Goal: Task Accomplishment & Management: Manage account settings

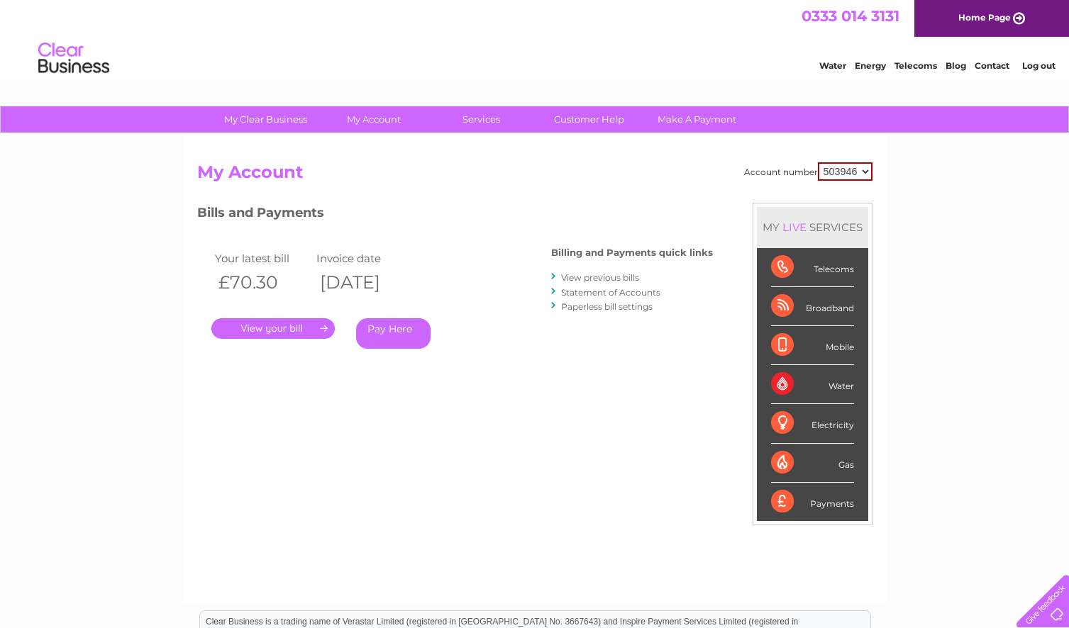
click at [286, 327] on link "." at bounding box center [272, 328] width 123 height 21
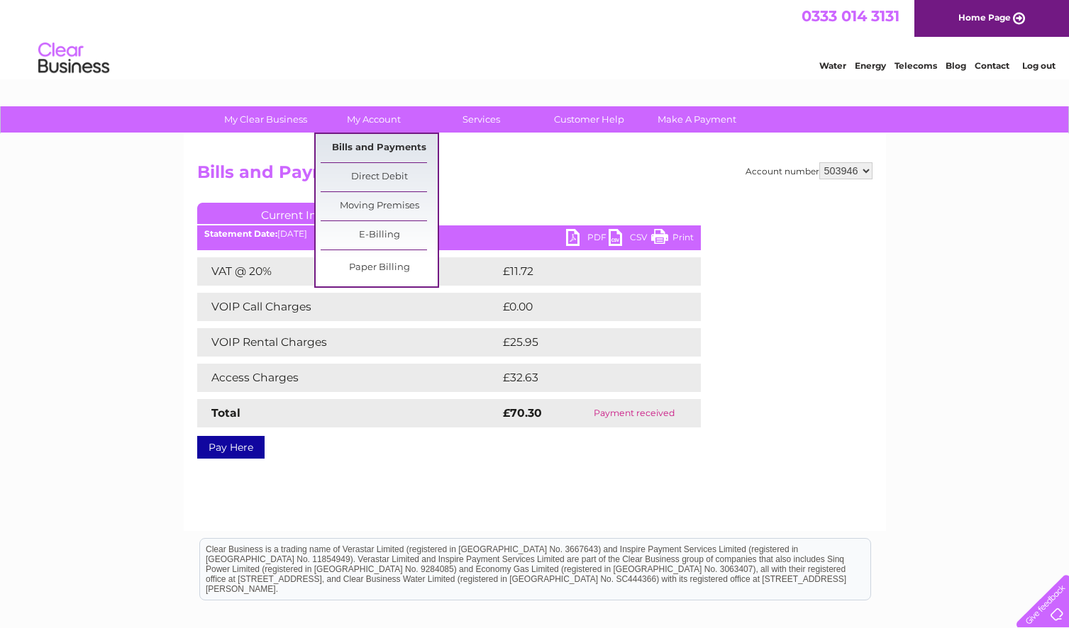
click at [369, 145] on link "Bills and Payments" at bounding box center [379, 148] width 117 height 28
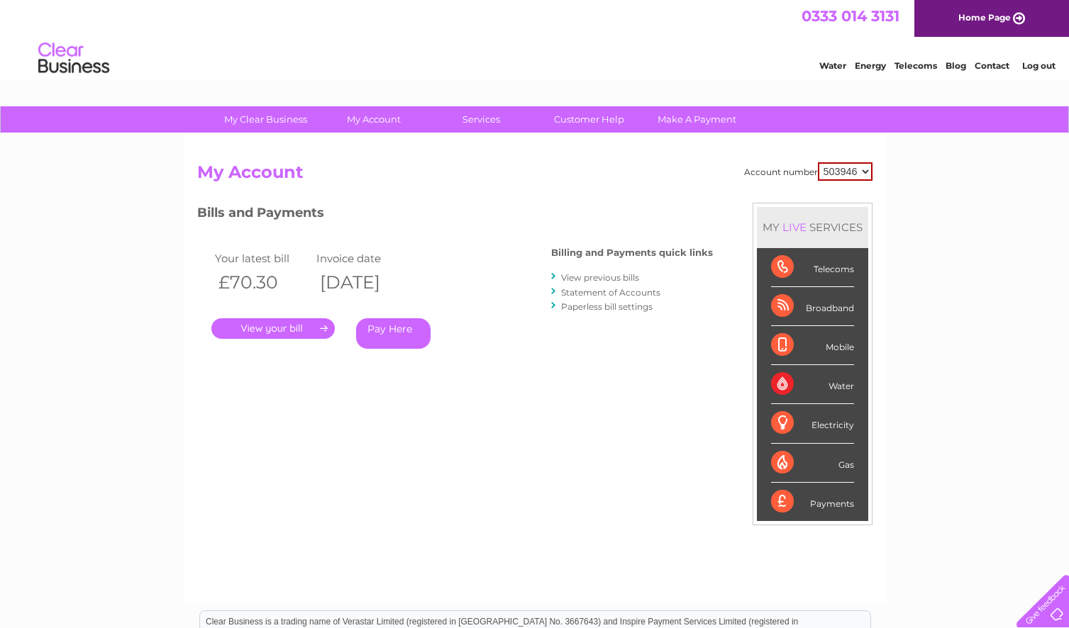
click at [590, 277] on link "View previous bills" at bounding box center [600, 277] width 78 height 11
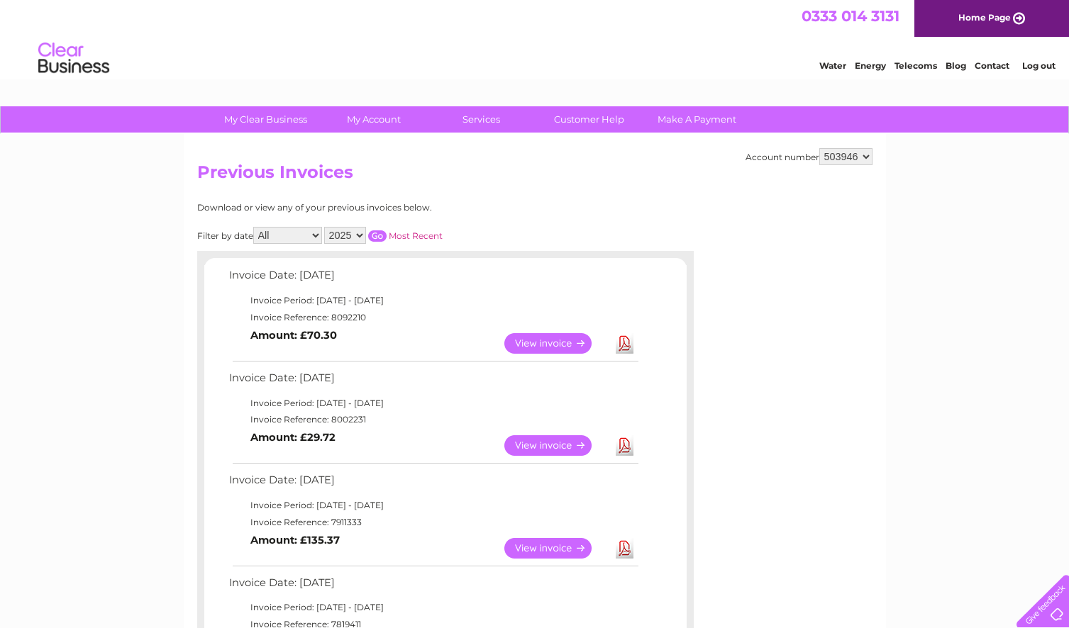
click at [553, 442] on link "View" at bounding box center [556, 446] width 104 height 21
click at [582, 443] on link "View" at bounding box center [556, 446] width 104 height 21
